Goal: Task Accomplishment & Management: Manage account settings

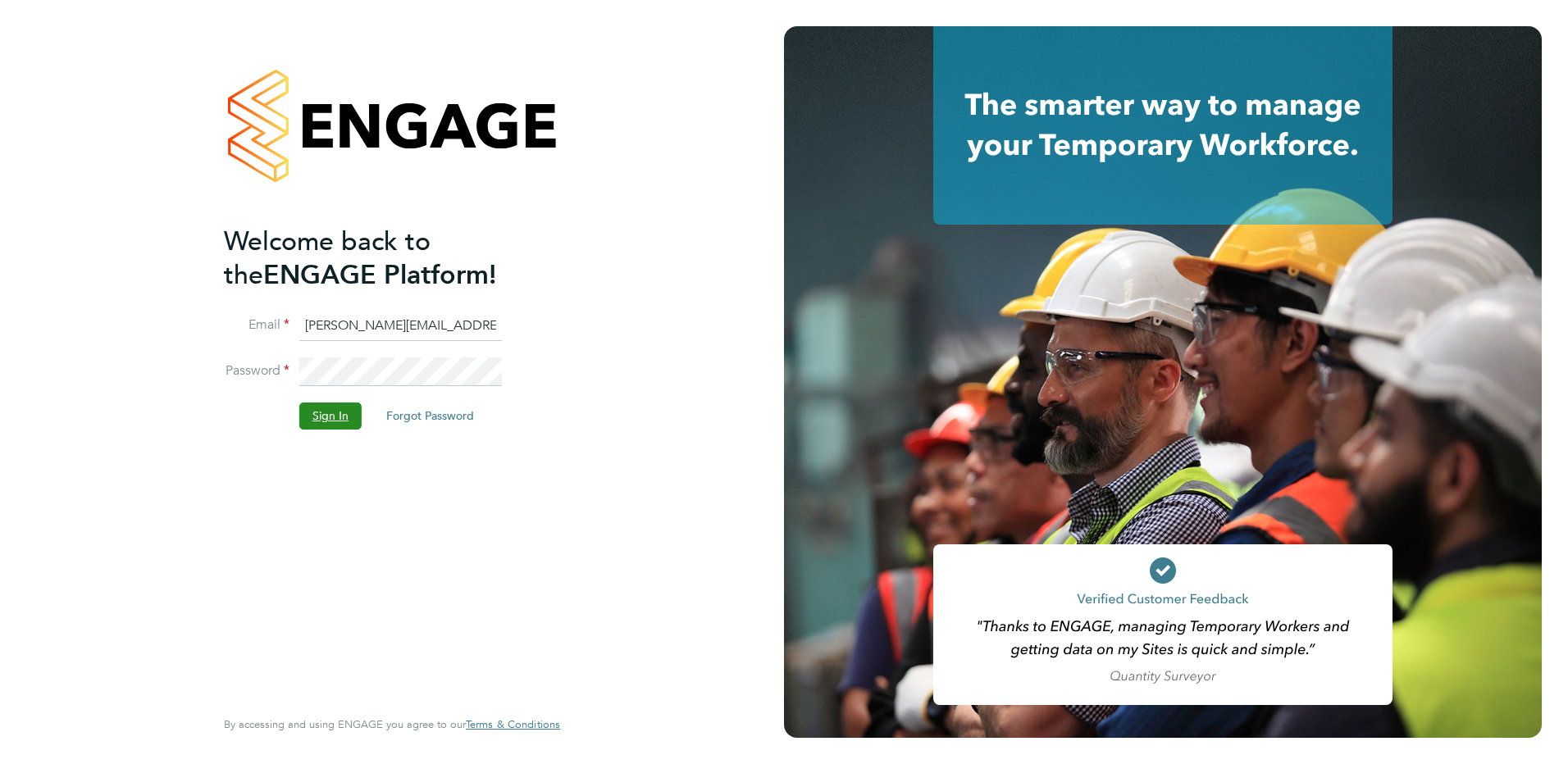
click at [329, 412] on button "Sign In" at bounding box center [330, 415] width 63 height 27
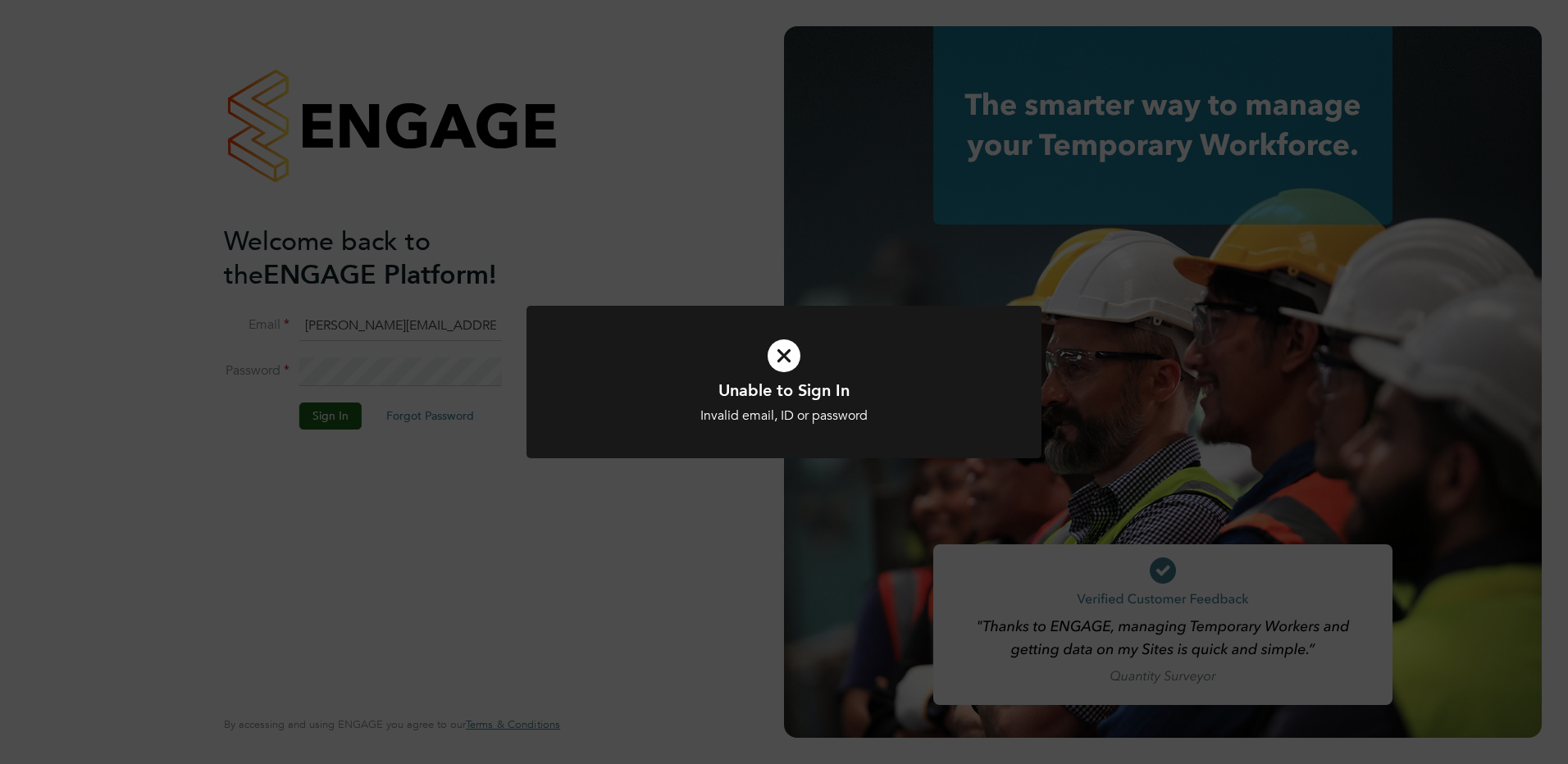
click at [411, 354] on div "Unable to Sign In Invalid email, ID or password Cancel Okay" at bounding box center [784, 382] width 1568 height 764
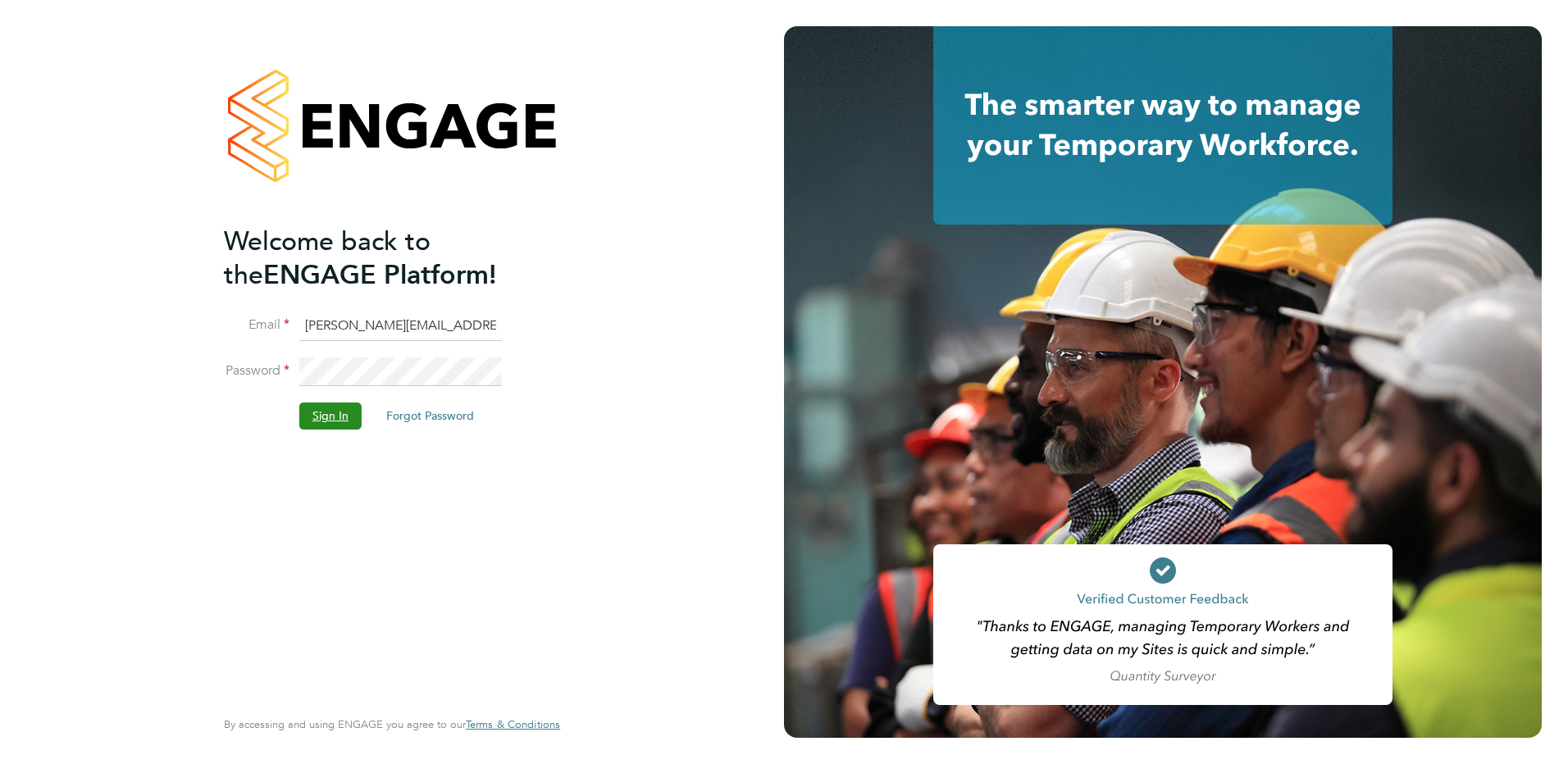
click at [305, 420] on button "Sign In" at bounding box center [330, 415] width 63 height 27
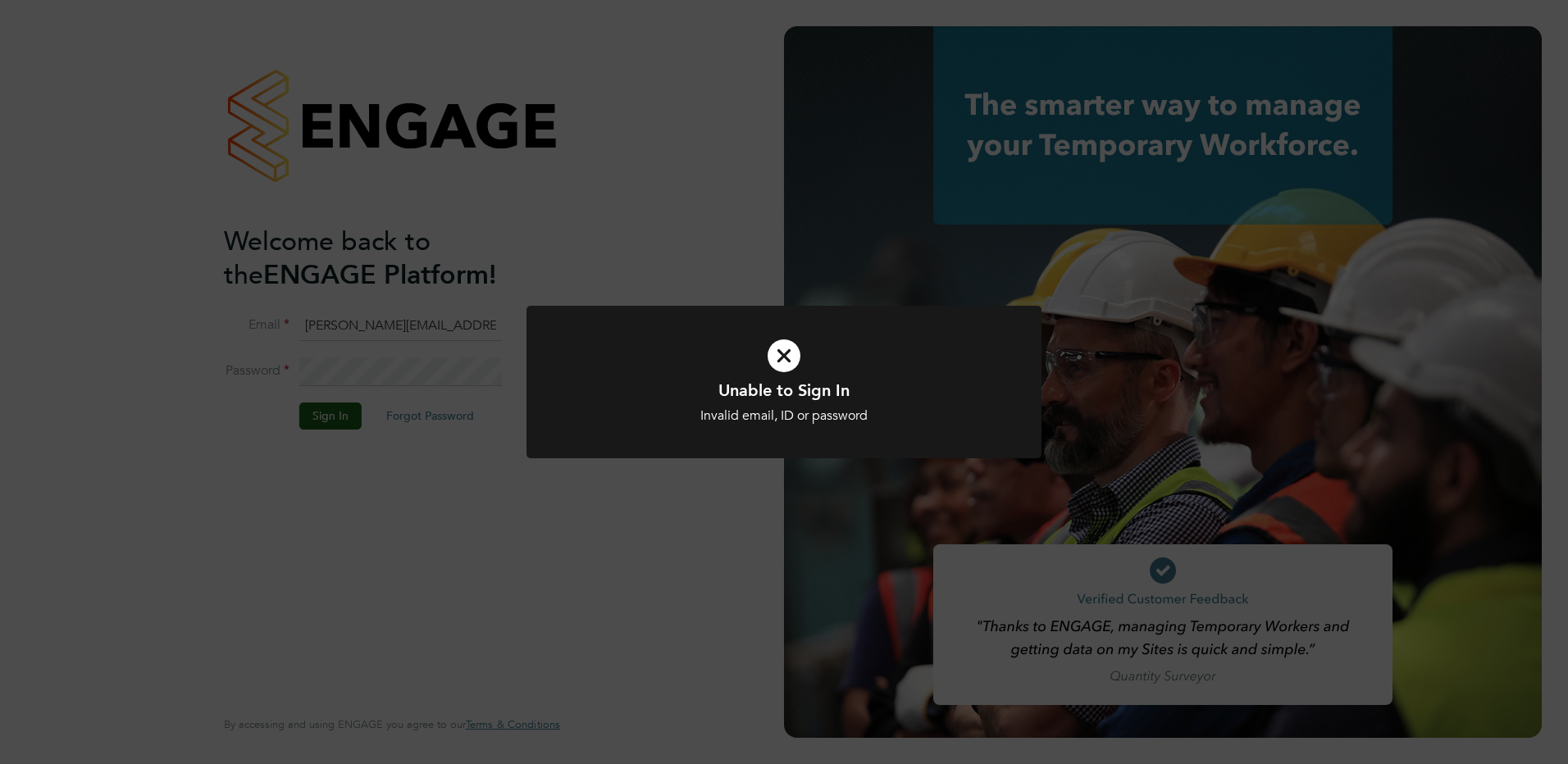
click at [453, 323] on div "Unable to Sign In Invalid email, ID or password Cancel Okay" at bounding box center [784, 382] width 1568 height 764
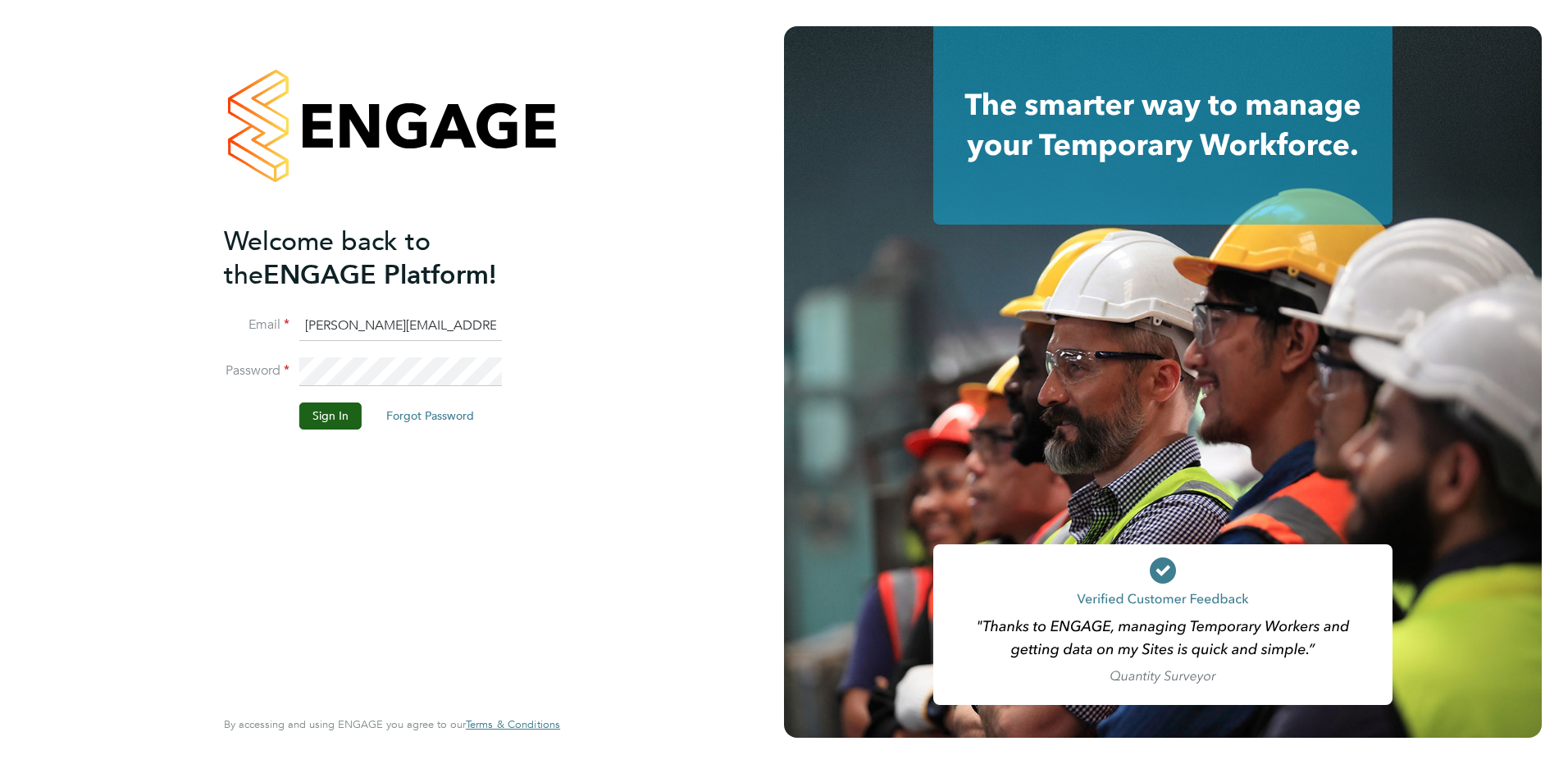
click at [468, 325] on input "[PERSON_NAME][EMAIL_ADDRESS][DOMAIN_NAME]" at bounding box center [401, 326] width 202 height 29
click at [644, 268] on div "Welcome back to the ENGAGE Platform! Email [PERSON_NAME][EMAIL_ADDRESS][DOMAIN_…" at bounding box center [392, 382] width 784 height 764
click at [319, 411] on button "Sign In" at bounding box center [330, 415] width 63 height 27
click at [273, 448] on div "Welcome back to the ENGAGE Platform! Email [PERSON_NAME][EMAIL_ADDRESS][DOMAIN_…" at bounding box center [383, 464] width 320 height 478
click at [307, 418] on button "Sign In" at bounding box center [330, 415] width 63 height 27
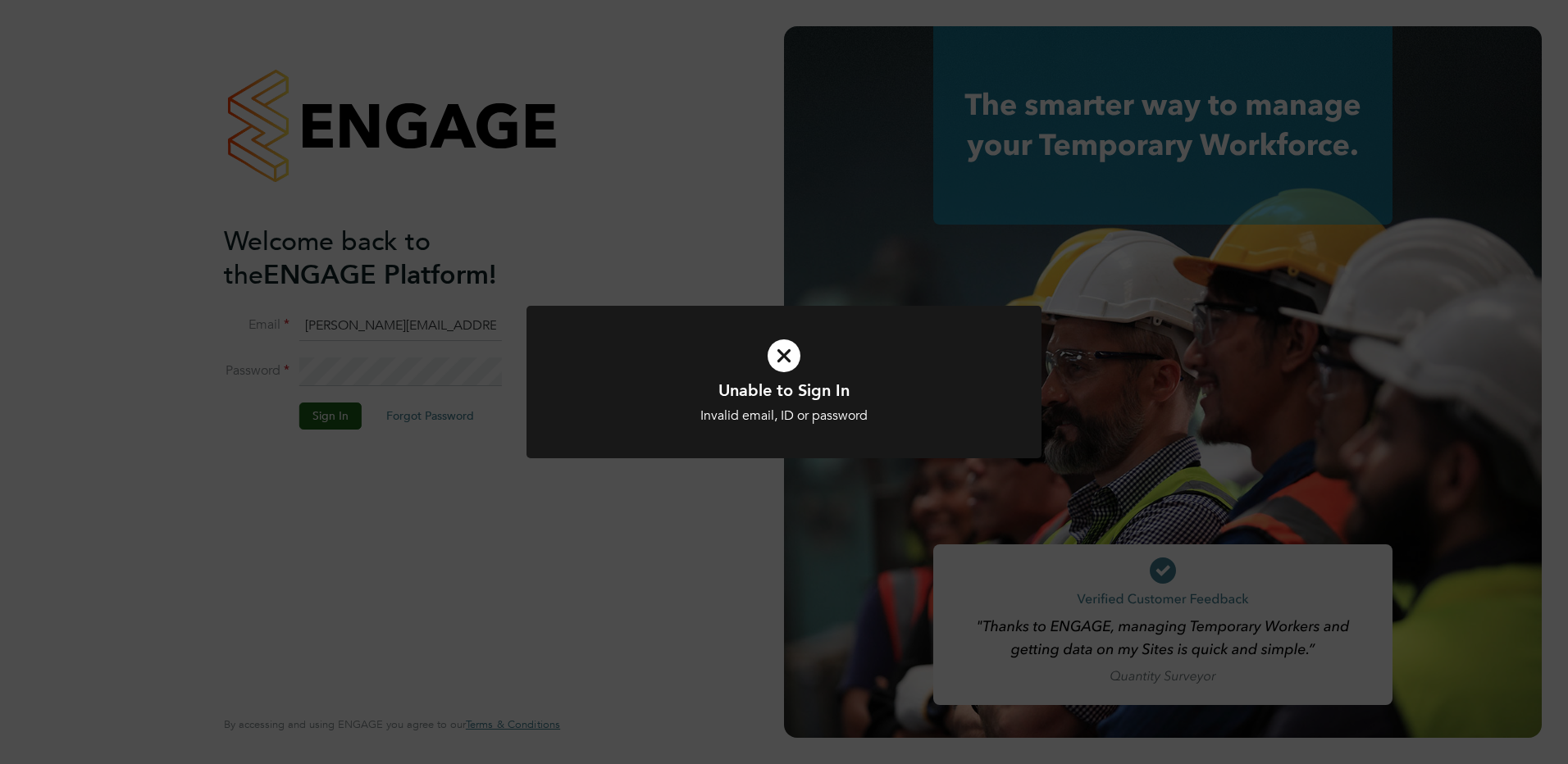
click at [785, 422] on div "Invalid email, ID or password" at bounding box center [783, 416] width 426 height 17
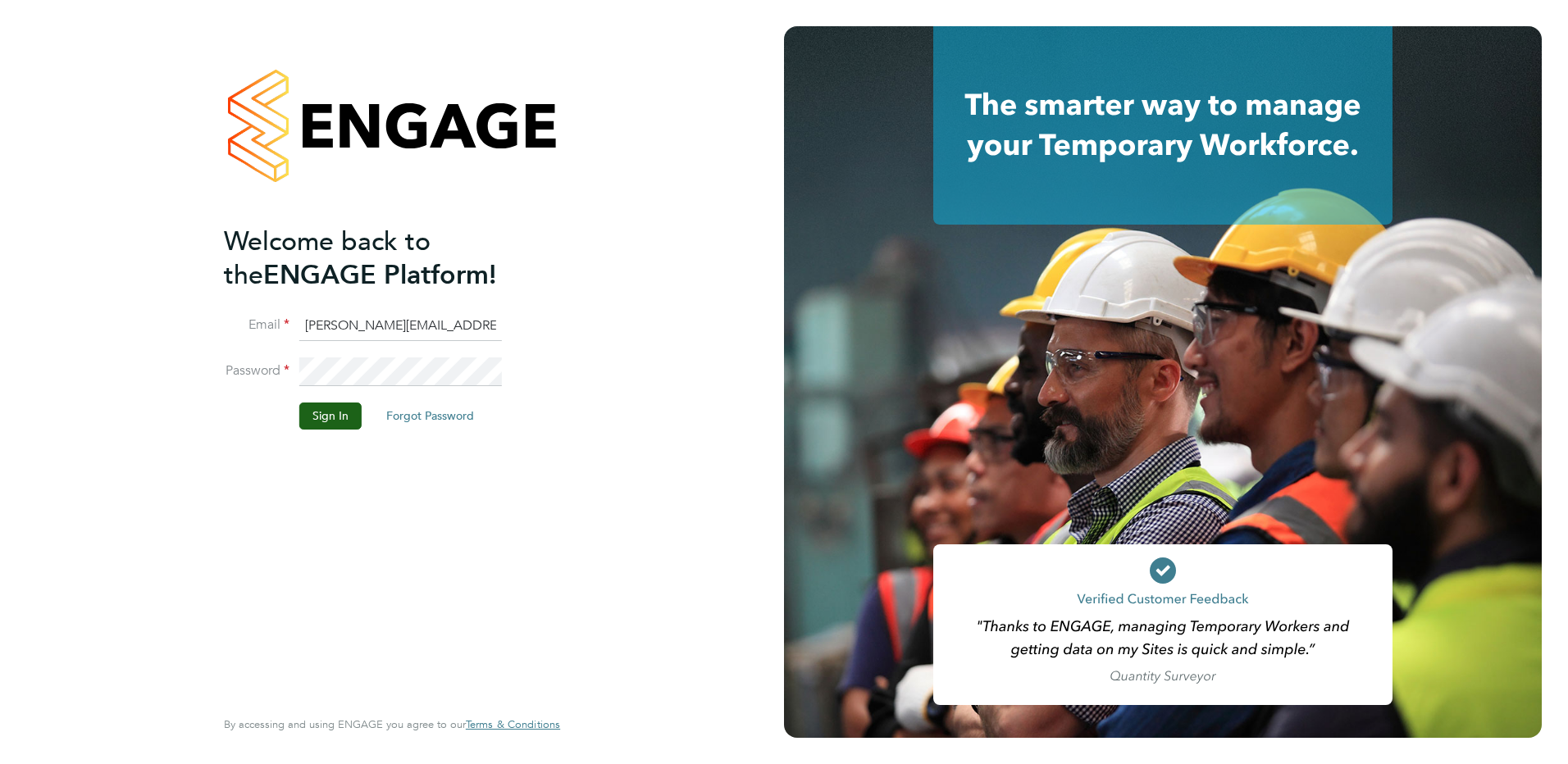
click at [441, 327] on input "[PERSON_NAME][EMAIL_ADDRESS][DOMAIN_NAME]" at bounding box center [401, 326] width 202 height 29
type input "[PERSON_NAME][EMAIL_ADDRESS][DOMAIN_NAME]"
click at [311, 413] on button "Sign In" at bounding box center [330, 415] width 63 height 27
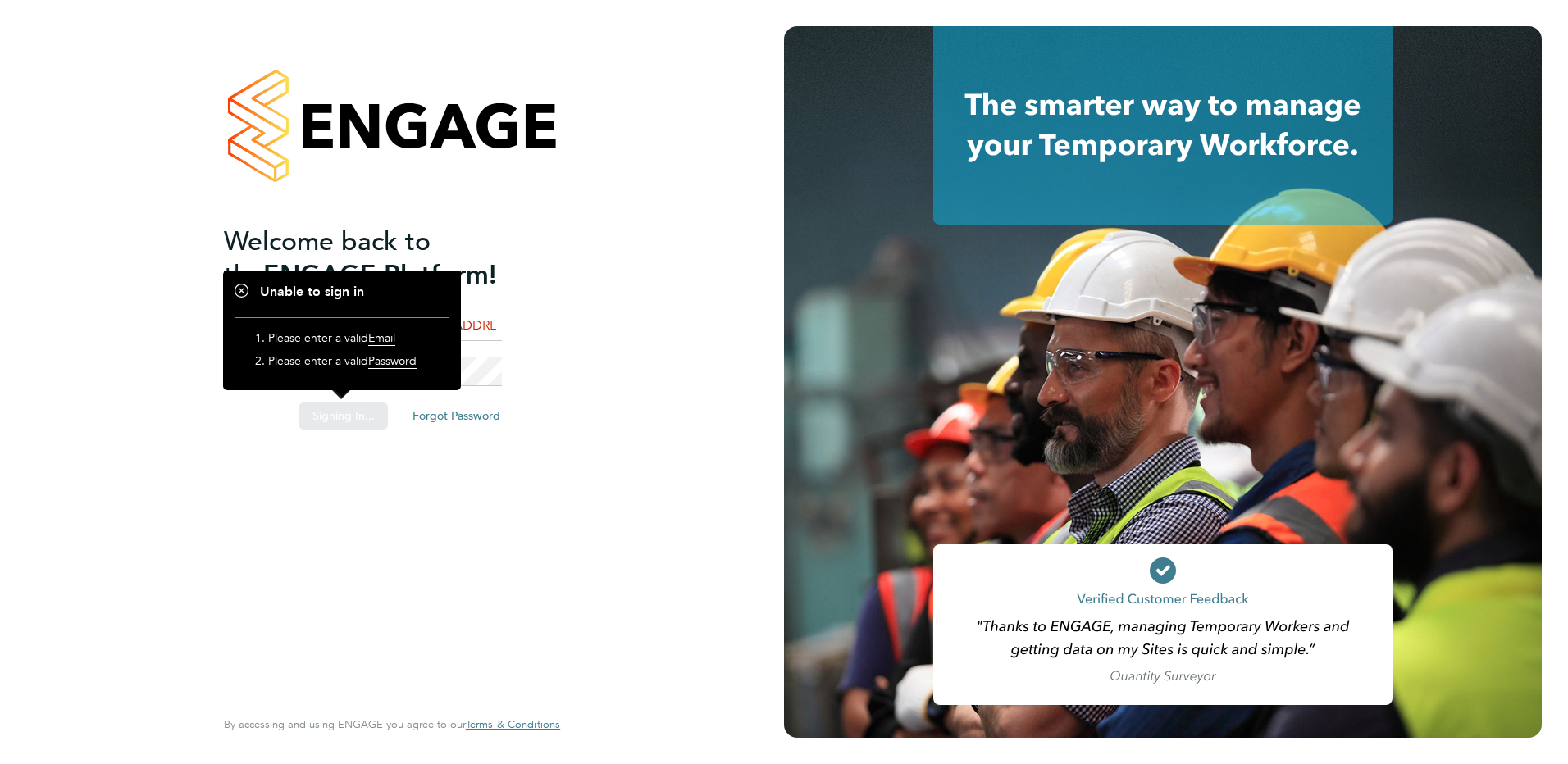
click at [272, 473] on div "Sorry, we are having problems connecting to our services." at bounding box center [392, 382] width 784 height 764
click at [239, 289] on h1 "Unable to sign in" at bounding box center [341, 292] width 214 height 17
click at [243, 291] on h1 "Unable to sign in" at bounding box center [341, 292] width 214 height 17
drag, startPoint x: 255, startPoint y: 280, endPoint x: 441, endPoint y: 203, distance: 201.3
click at [257, 280] on div at bounding box center [341, 329] width 238 height 119
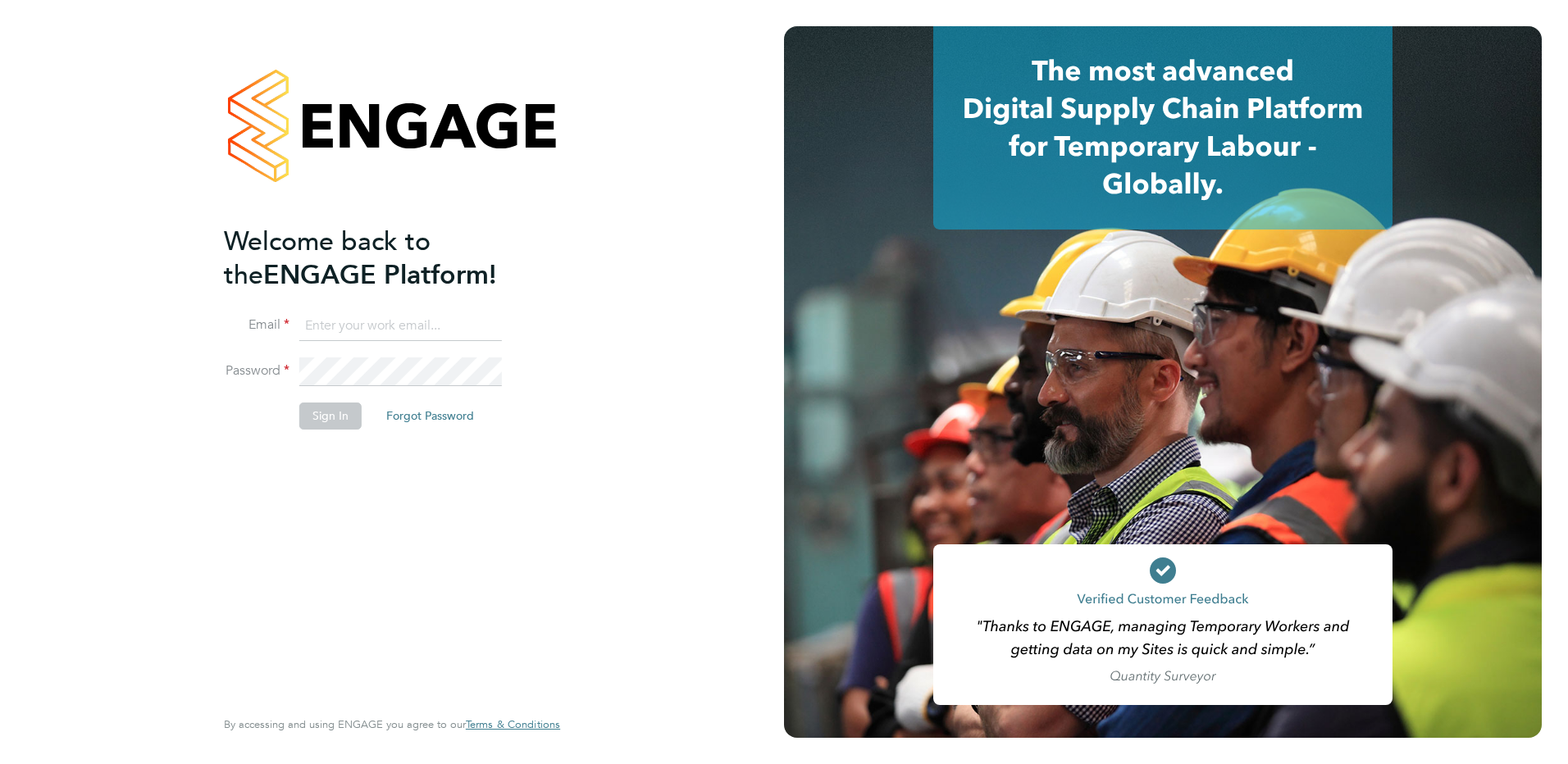
type input "[PERSON_NAME][EMAIL_ADDRESS][DOMAIN_NAME]"
drag, startPoint x: 418, startPoint y: 323, endPoint x: 319, endPoint y: 321, distance: 99.0
click at [319, 321] on input "[PERSON_NAME][EMAIL_ADDRESS][DOMAIN_NAME]" at bounding box center [401, 326] width 202 height 29
click at [435, 320] on input "[PERSON_NAME][EMAIL_ADDRESS][DOMAIN_NAME]" at bounding box center [401, 326] width 202 height 29
drag, startPoint x: 436, startPoint y: 324, endPoint x: 302, endPoint y: 321, distance: 134.0
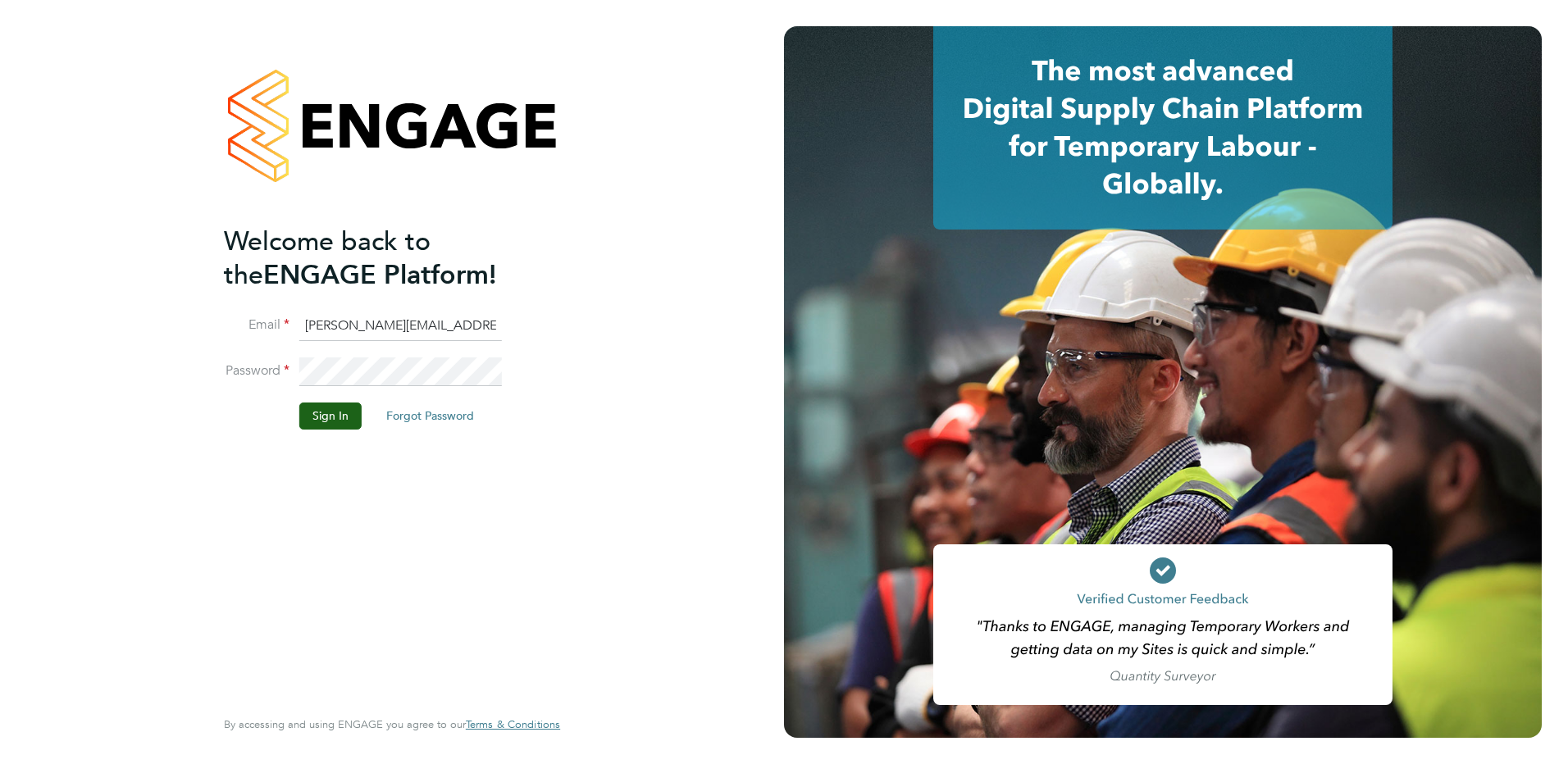
click at [302, 321] on input "[PERSON_NAME][EMAIL_ADDRESS][DOMAIN_NAME]" at bounding box center [401, 326] width 202 height 29
paste input "[PERSON_NAME][EMAIL_ADDRESS][DOMAIN_NAME]"
type input "[PERSON_NAME][EMAIL_ADDRESS][DOMAIN_NAME]"
click at [294, 364] on li "Password" at bounding box center [383, 381] width 320 height 46
click at [319, 414] on button "Sign In" at bounding box center [330, 415] width 63 height 27
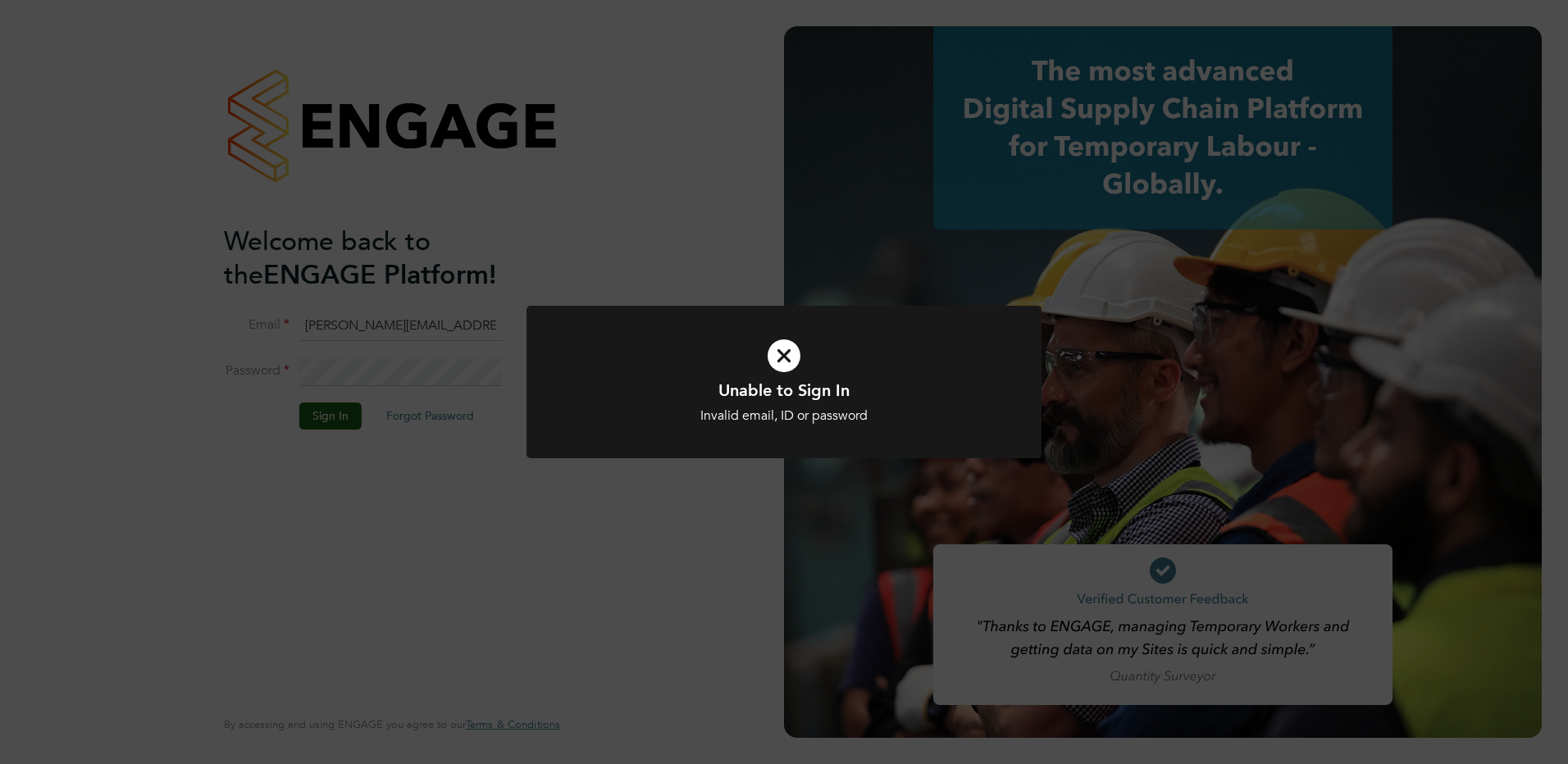
click at [778, 349] on icon at bounding box center [783, 356] width 426 height 64
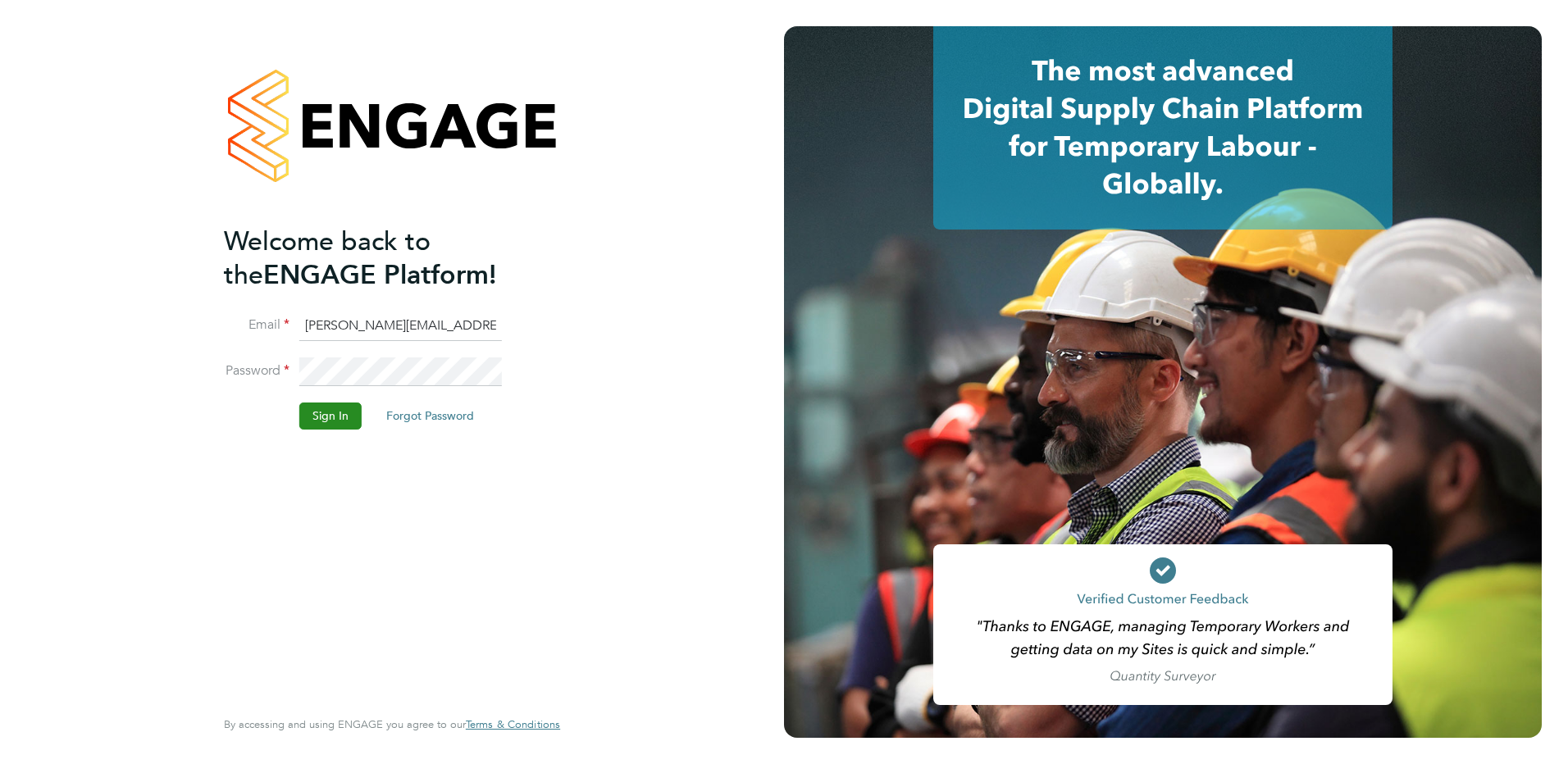
click at [347, 412] on button "Sign In" at bounding box center [330, 415] width 63 height 27
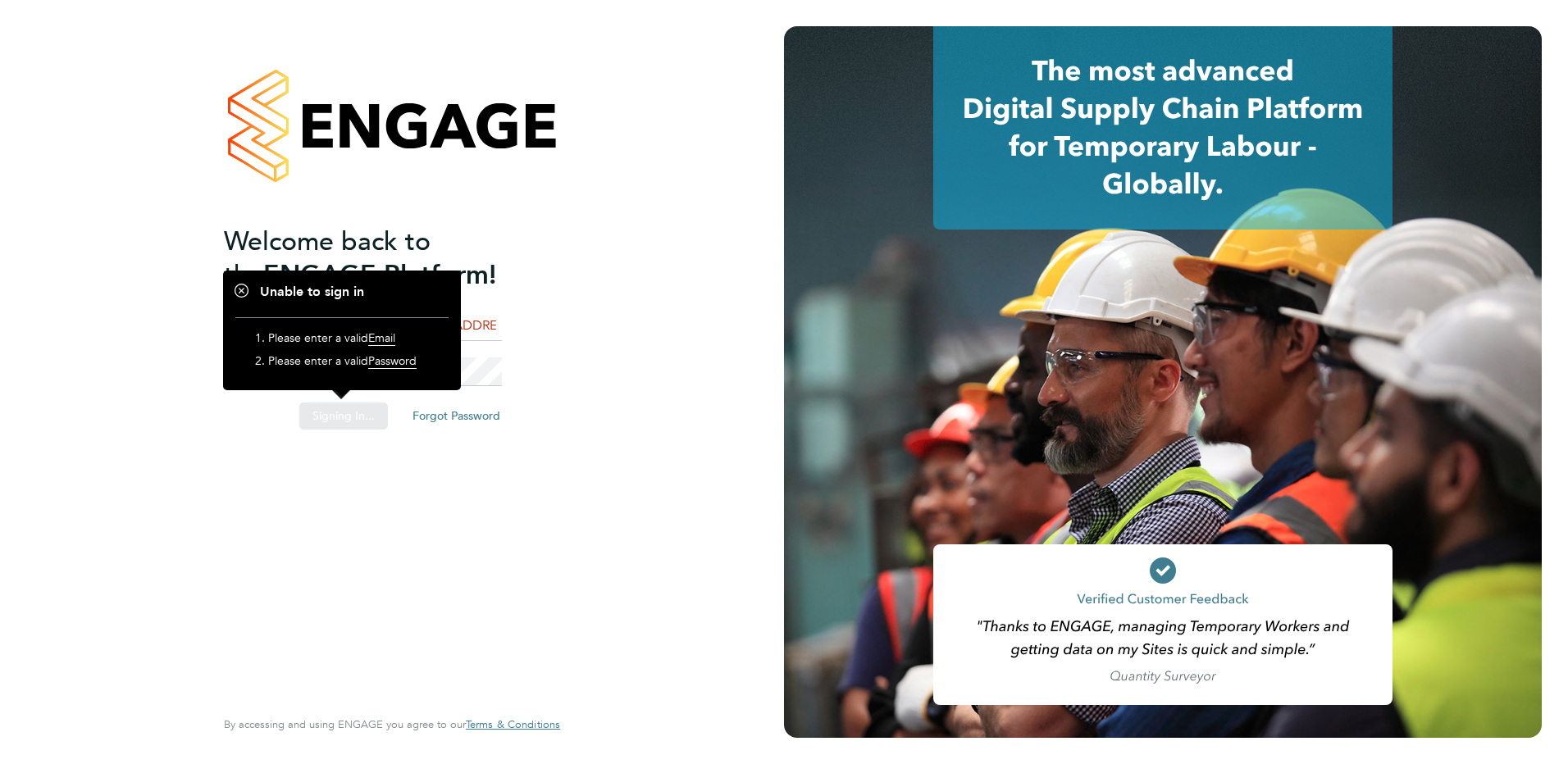
click at [388, 340] on span "Email" at bounding box center [382, 338] width 27 height 15
click at [395, 366] on span "Password" at bounding box center [392, 361] width 48 height 15
drag, startPoint x: 246, startPoint y: 287, endPoint x: 815, endPoint y: 42, distance: 619.5
click at [259, 281] on div "Unable to sign in Please enter a valid Email Please enter a valid Password" at bounding box center [341, 329] width 238 height 119
